Goal: Task Accomplishment & Management: Complete application form

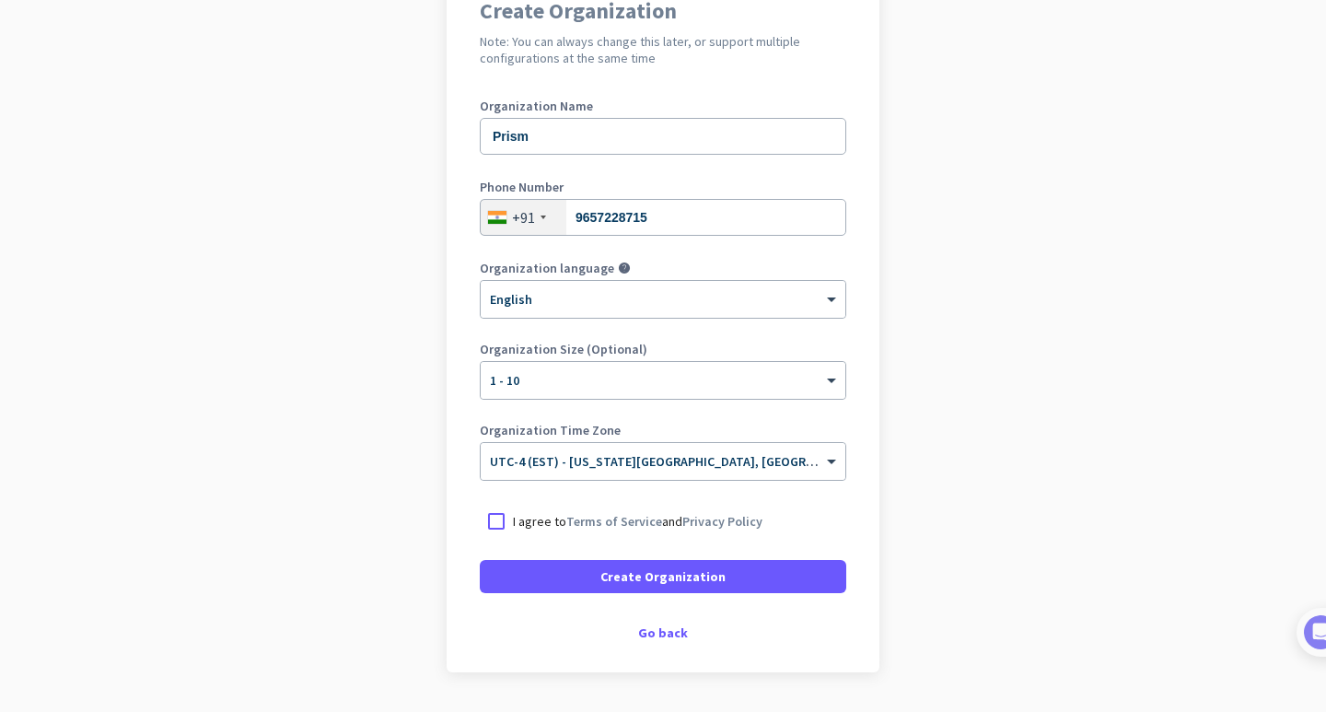
scroll to position [184, 0]
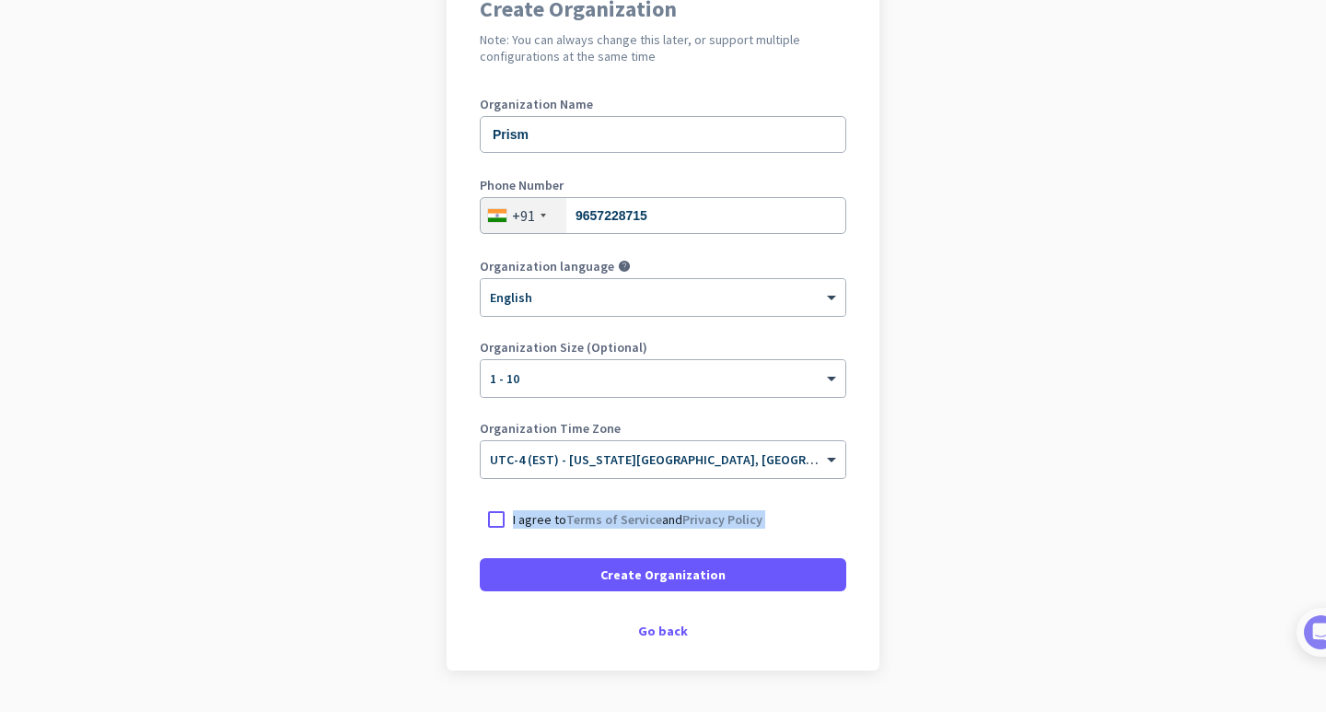
click at [482, 540] on form "Organization Name Prism Phone Number [PHONE_NUMBER] Organization language help …" at bounding box center [663, 345] width 367 height 494
click at [488, 520] on div at bounding box center [496, 519] width 33 height 33
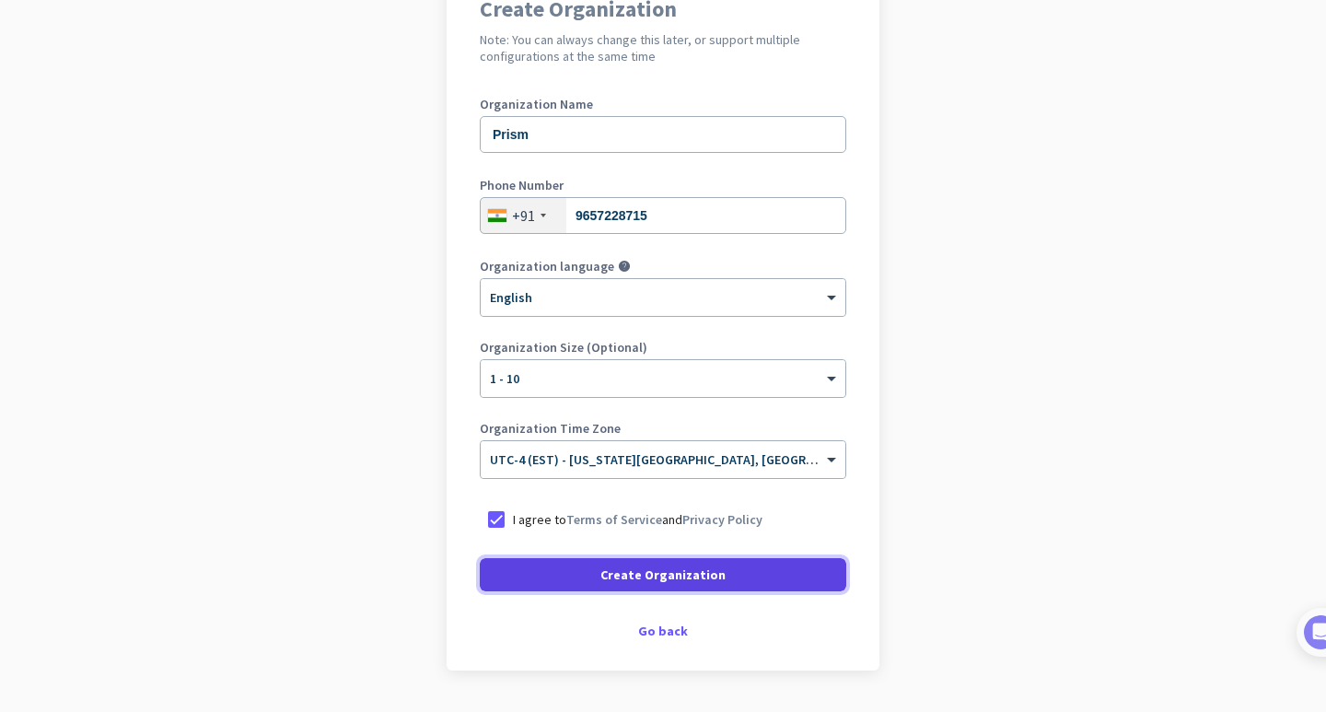
click at [513, 579] on span at bounding box center [663, 575] width 367 height 44
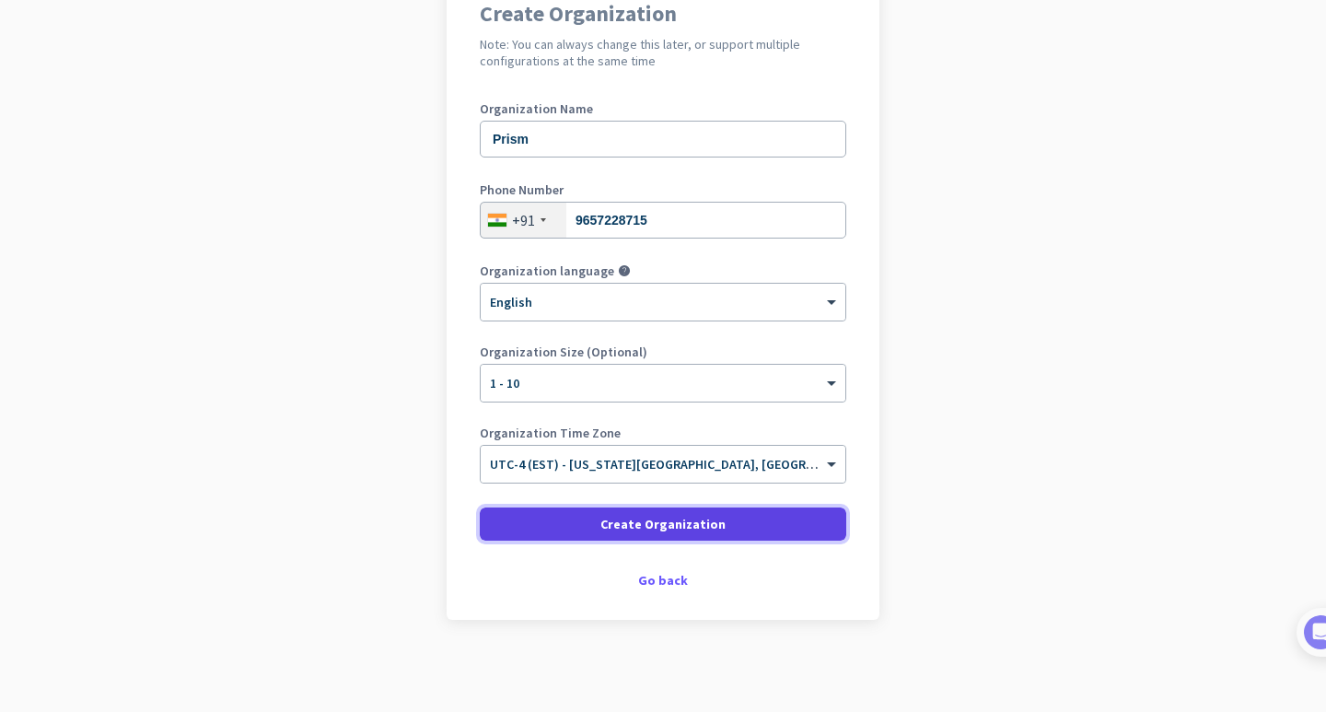
click at [620, 515] on span "Create Organization" at bounding box center [663, 524] width 125 height 18
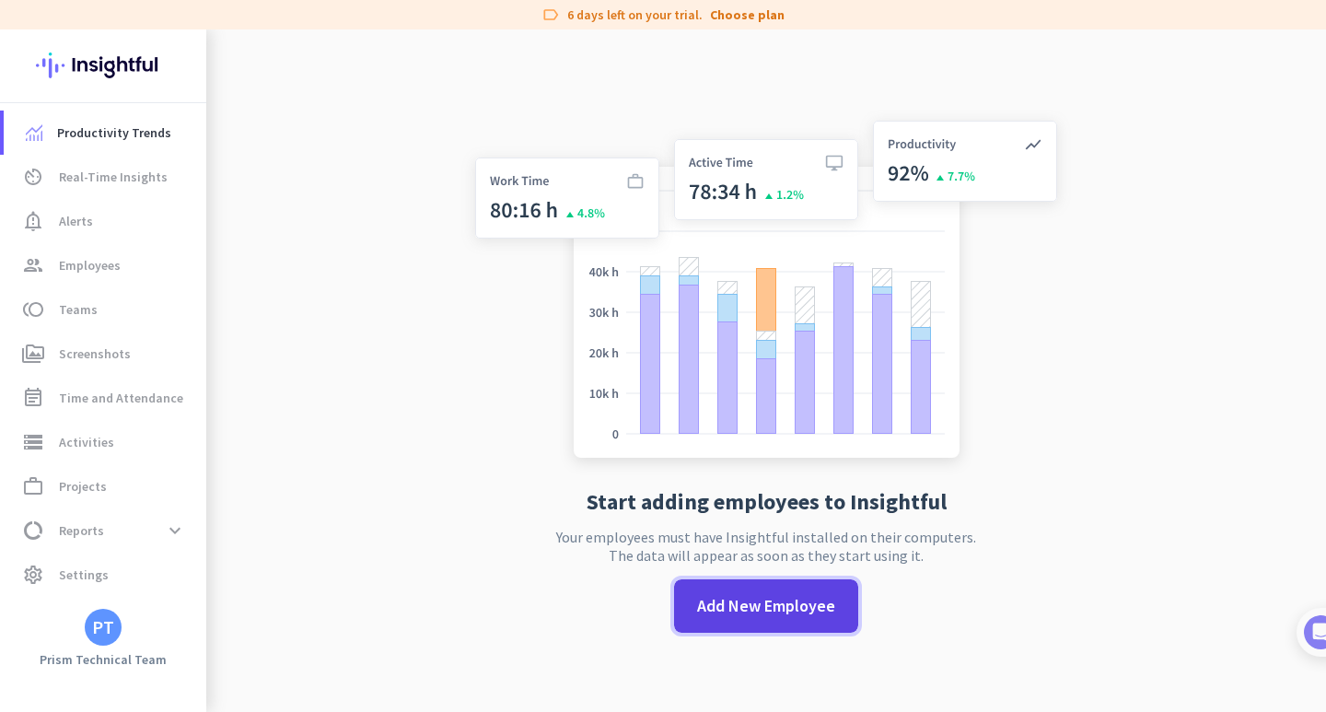
click at [718, 607] on span "Add New Employee" at bounding box center [766, 606] width 138 height 24
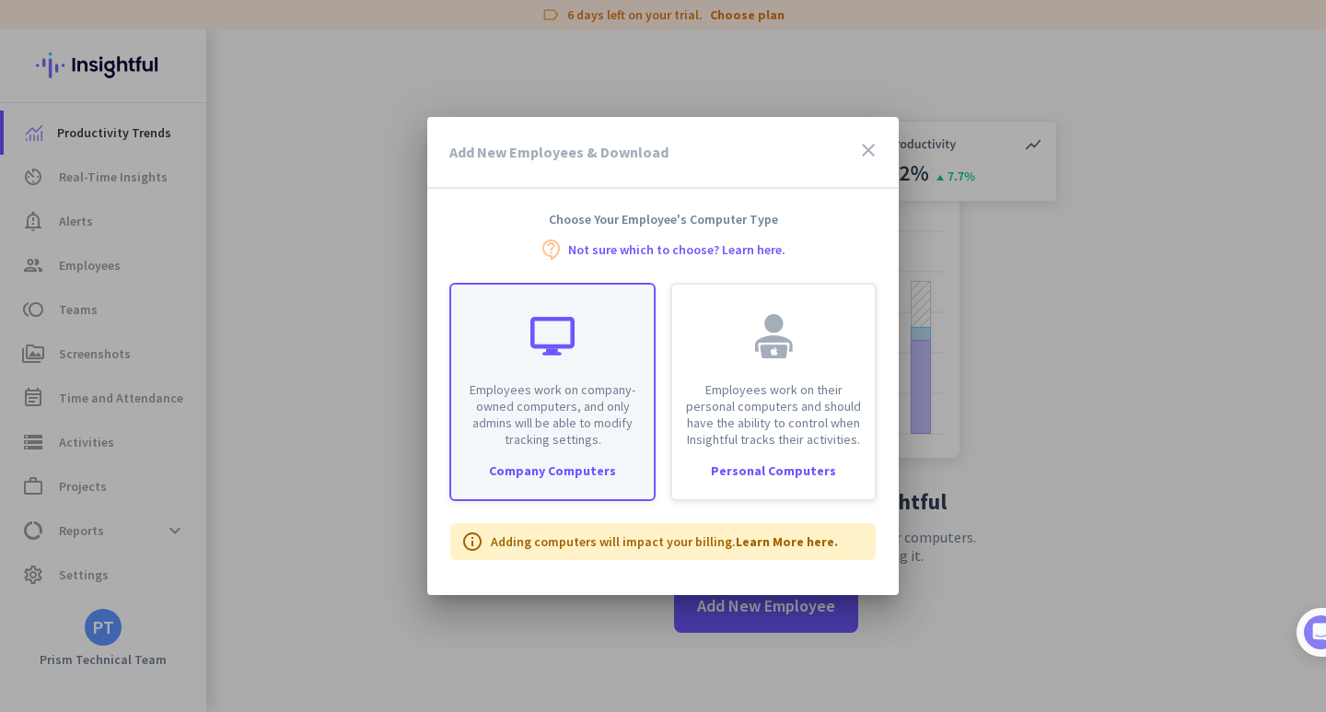
click at [575, 405] on p "Employees work on company-owned computers, and only admins will be able to modi…" at bounding box center [552, 414] width 181 height 66
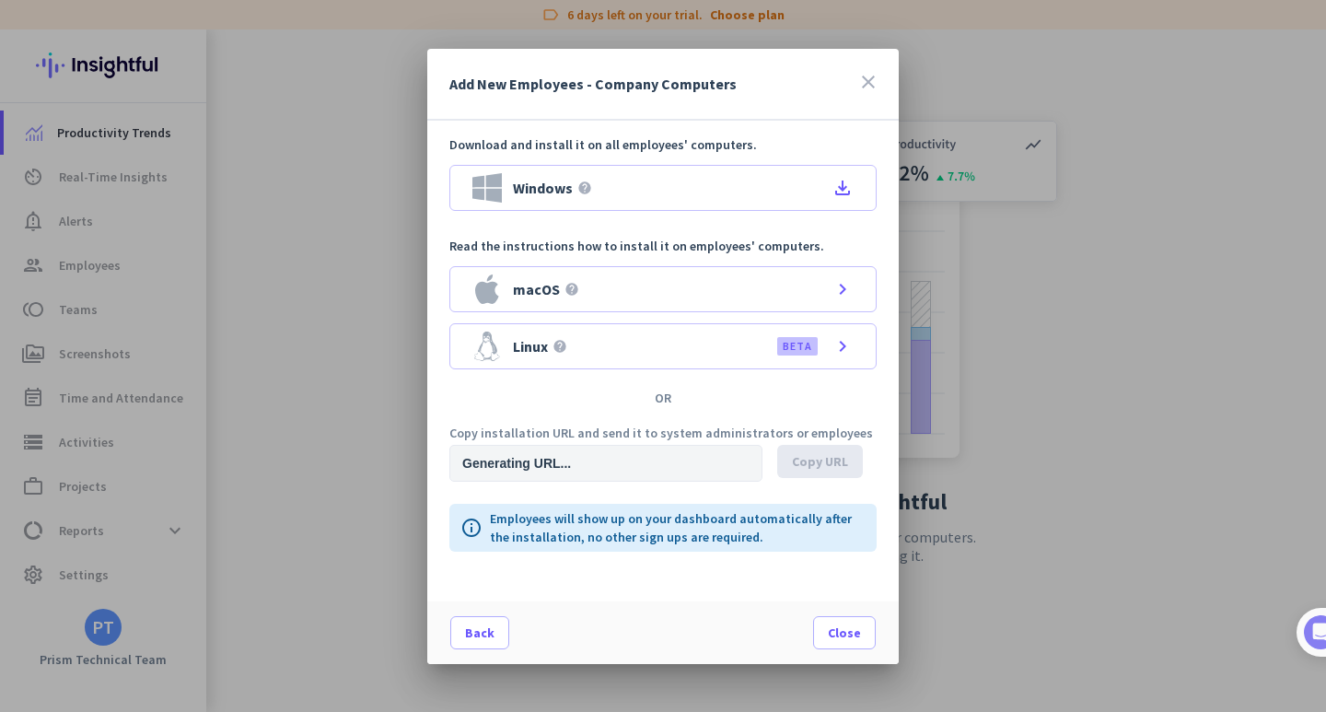
type input "[URL][DOMAIN_NAME]"
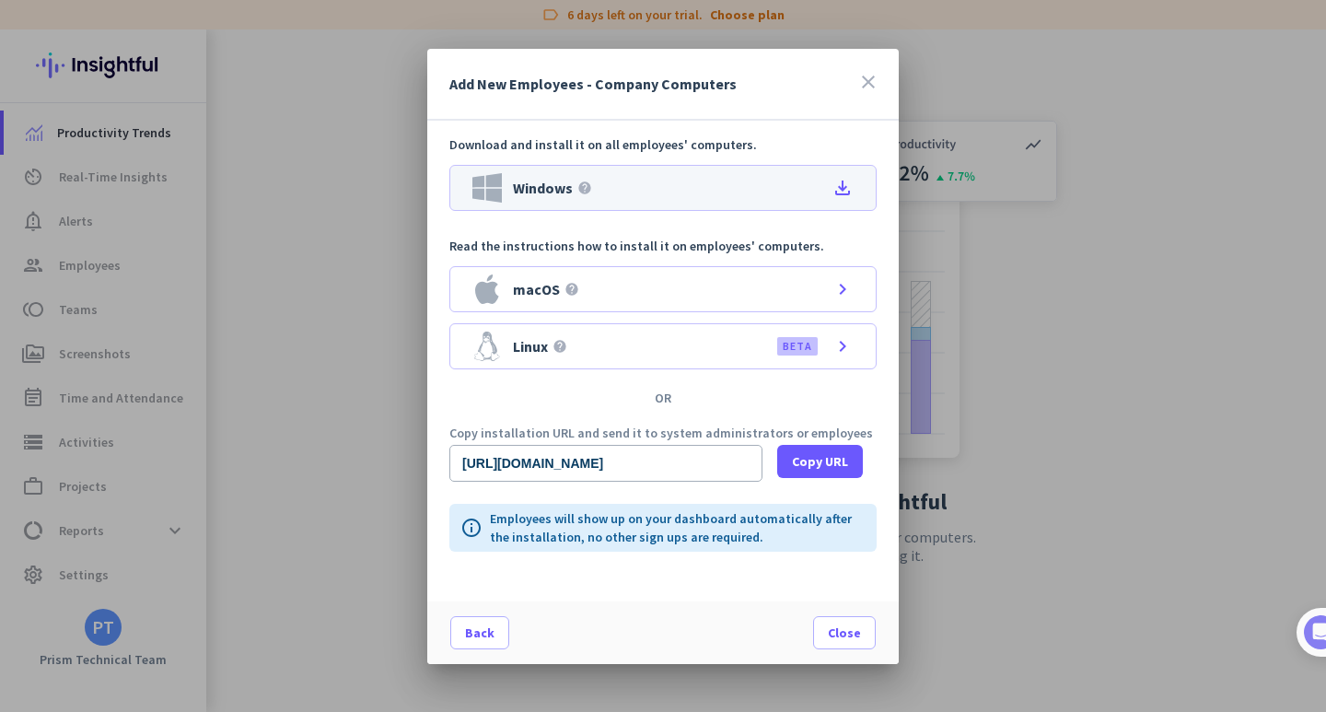
click at [847, 188] on icon "file_download" at bounding box center [843, 188] width 22 height 22
click at [840, 191] on icon "file_download" at bounding box center [843, 188] width 22 height 22
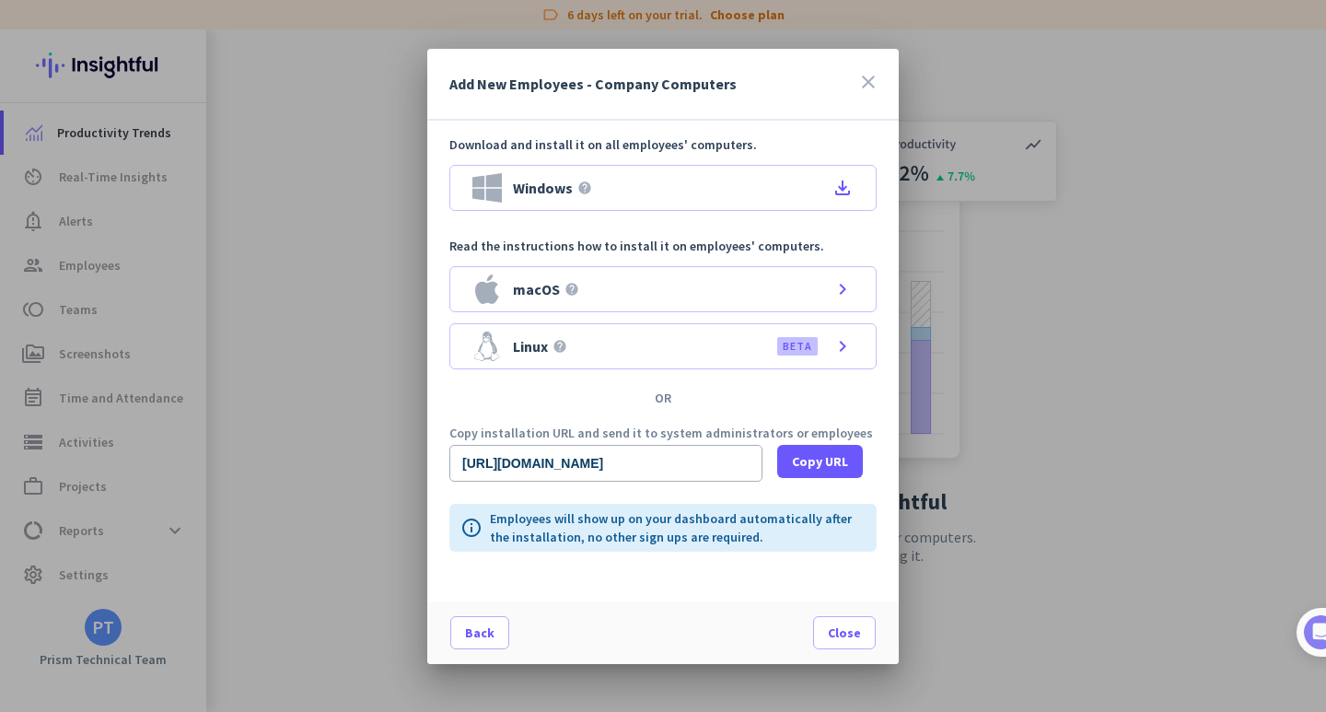
click at [877, 84] on icon "close" at bounding box center [869, 82] width 22 height 22
